Goal: Information Seeking & Learning: Learn about a topic

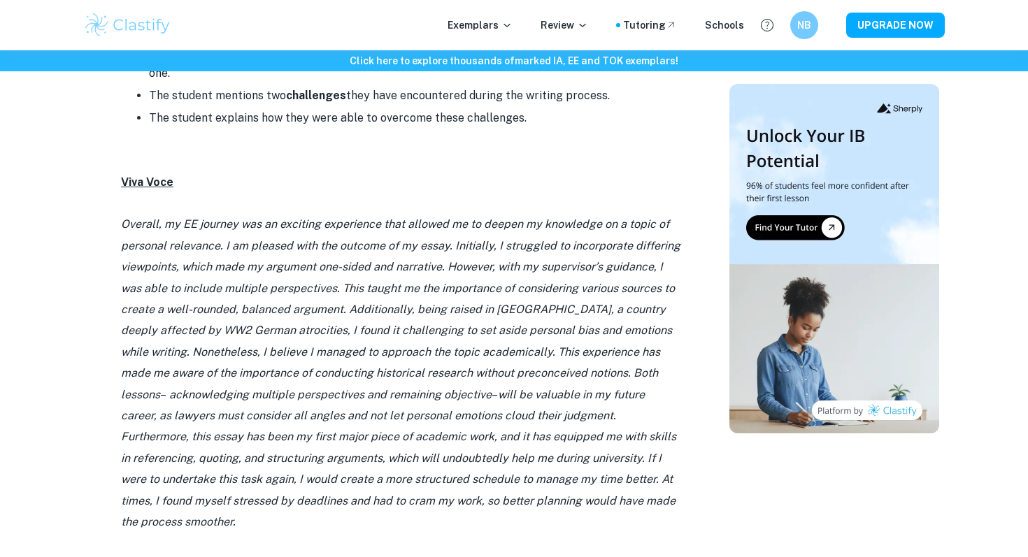
scroll to position [1464, 0]
click at [454, 262] on icon "Overall, my EE journey was an exciting experience that allowed me to deepen my …" at bounding box center [400, 309] width 559 height 183
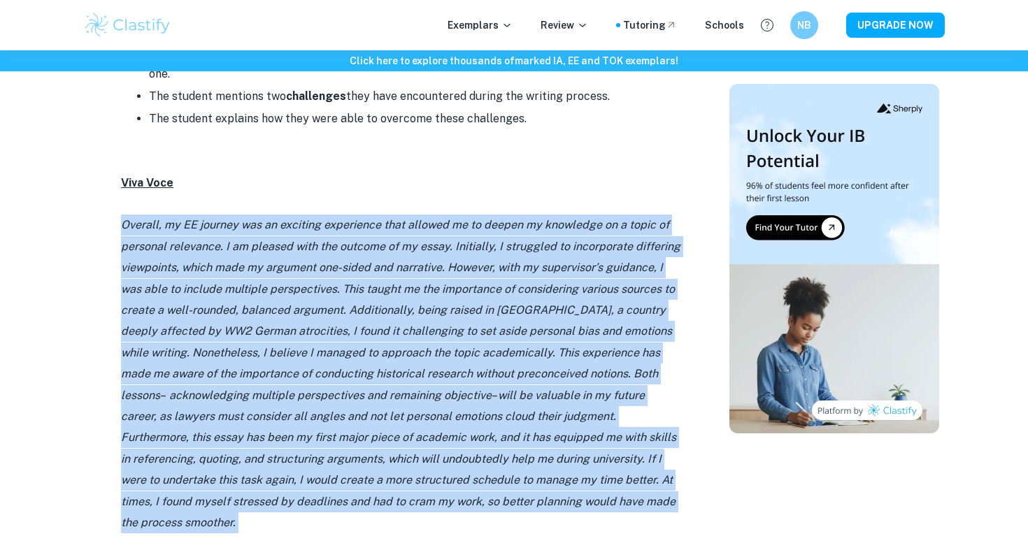
click at [454, 262] on icon "Overall, my EE journey was an exciting experience that allowed me to deepen my …" at bounding box center [400, 309] width 559 height 183
copy p "Loremip, do SI ametcon adi el seddoeiu temporinci utla etdolor ma al enimad mi …"
click at [538, 390] on icon "will be valuable in my future career, as lawyers must consider all angles and n…" at bounding box center [398, 459] width 555 height 141
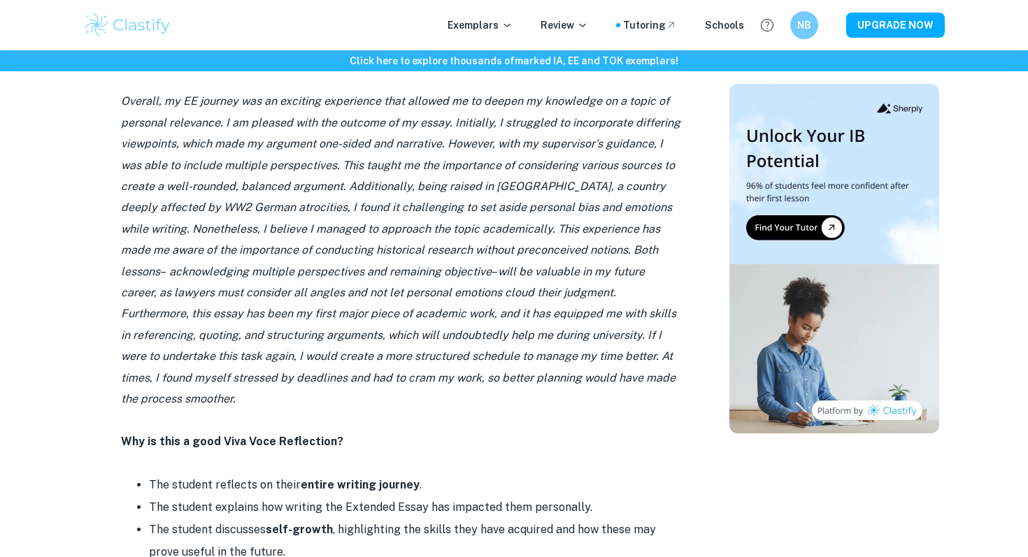
scroll to position [1570, 0]
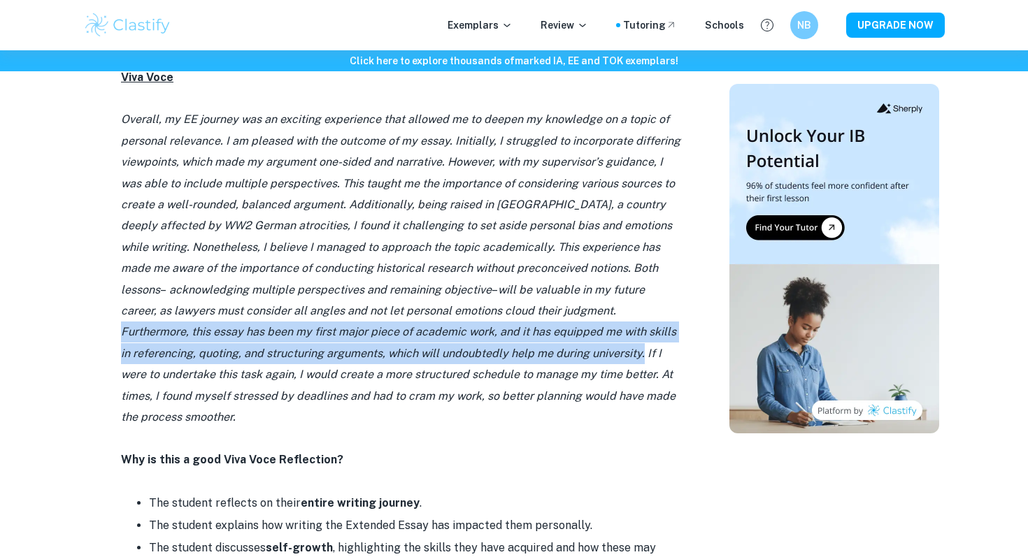
drag, startPoint x: 562, startPoint y: 245, endPoint x: 565, endPoint y: 287, distance: 41.4
click at [565, 287] on icon "will be valuable in my future career, as lawyers must consider all angles and n…" at bounding box center [398, 353] width 555 height 141
copy icon "Furthermore, this essay has been my first major piece of academic work, and it …"
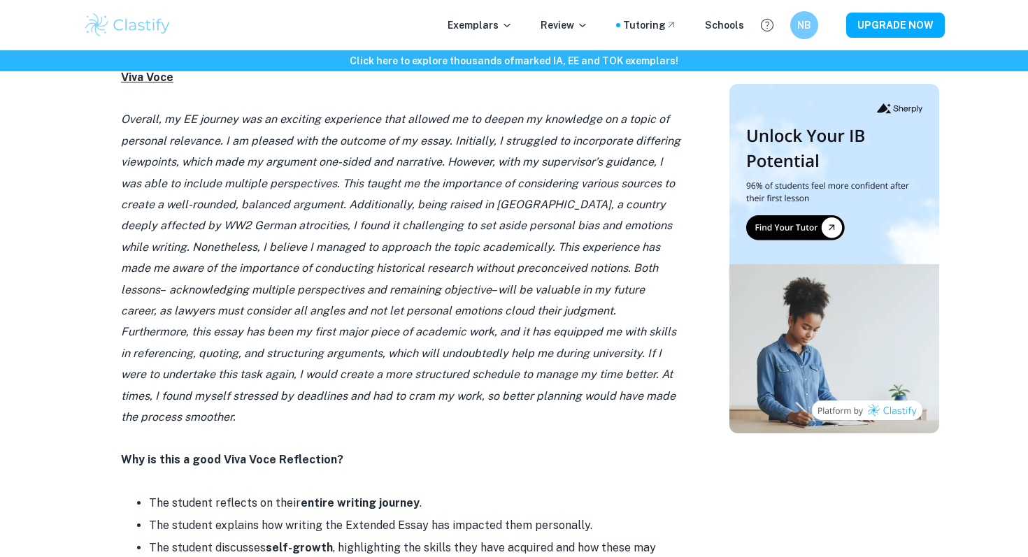
click at [590, 300] on p "Overall, my EE journey was an exciting experience that allowed me to deepen my …" at bounding box center [400, 268] width 559 height 319
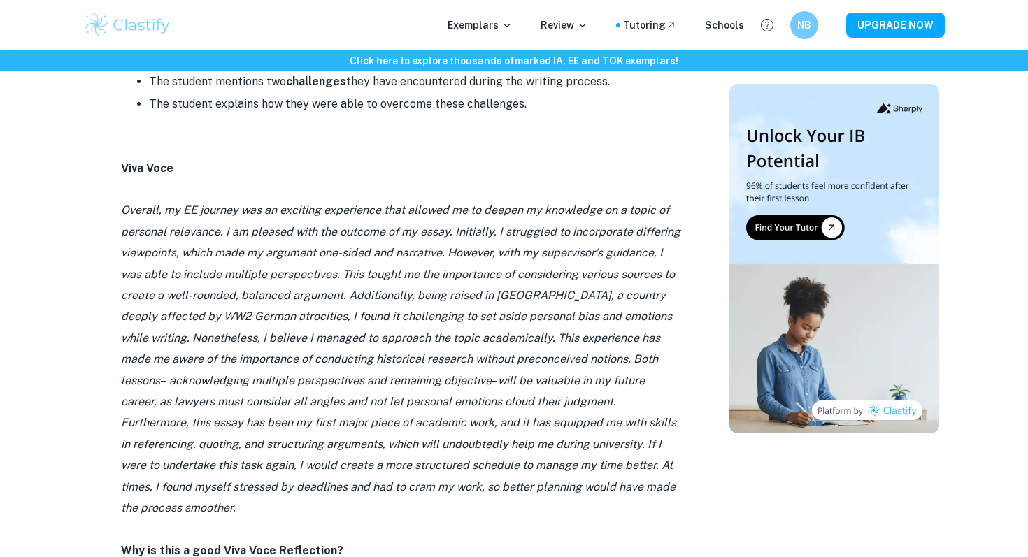
scroll to position [1478, 0]
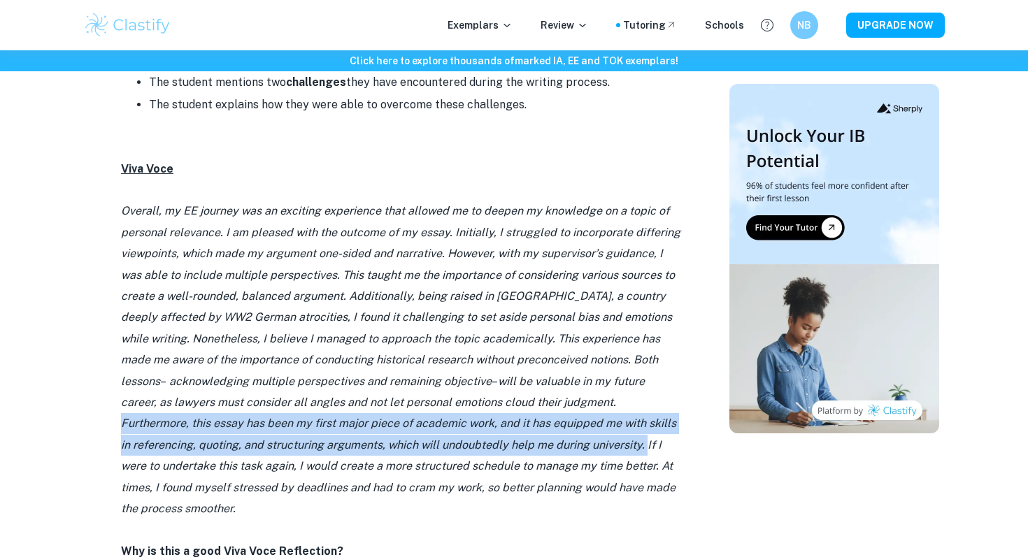
drag, startPoint x: 562, startPoint y: 336, endPoint x: 564, endPoint y: 373, distance: 36.5
click at [564, 375] on icon "will be valuable in my future career, as lawyers must consider all angles and n…" at bounding box center [398, 445] width 555 height 141
copy icon "Furthermore, this essay has been my first major piece of academic work, and it …"
